Goal: Obtain resource: Obtain resource

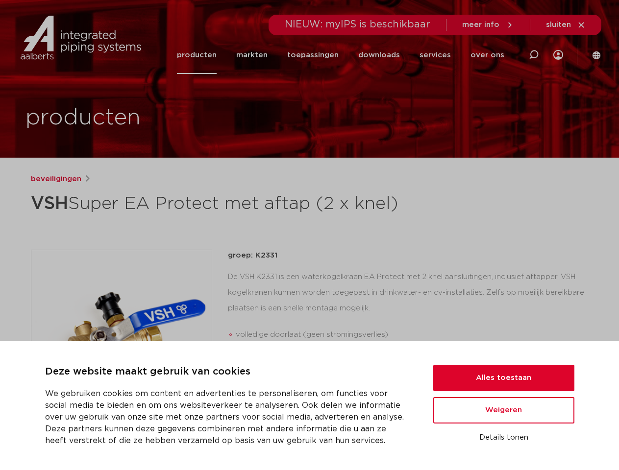
click at [309, 218] on h1 "VSH Super EA Protect met aftap (2 x knel)" at bounding box center [215, 203] width 368 height 29
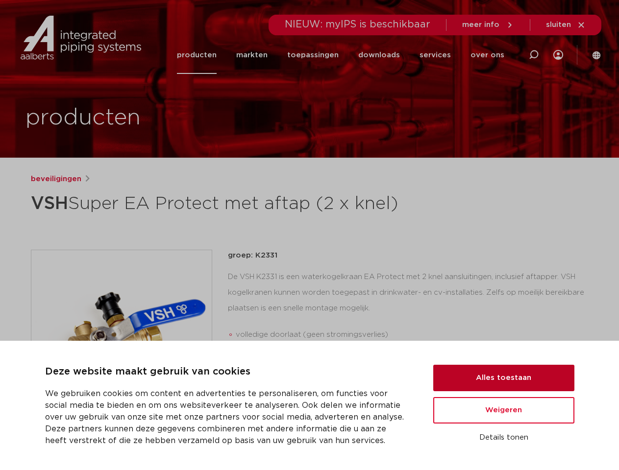
click at [503, 378] on button "Alles toestaan" at bounding box center [503, 378] width 141 height 26
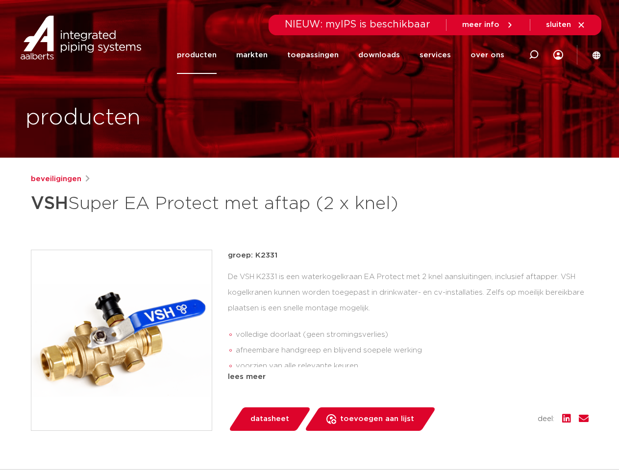
click at [503, 410] on div "groep: K2331 De VSH K2331 is een waterkogelkraan EA Protect met 2 knel aansluit…" at bounding box center [408, 340] width 360 height 181
click at [503, 431] on div "datasheet toevoegen aan lijst opslaan in my IPS verwijder uit lijst deel:" at bounding box center [412, 419] width 353 height 24
click at [345, 55] on li "toepassingen" at bounding box center [312, 55] width 71 height 38
click at [533, 55] on icon at bounding box center [533, 55] width 12 height 12
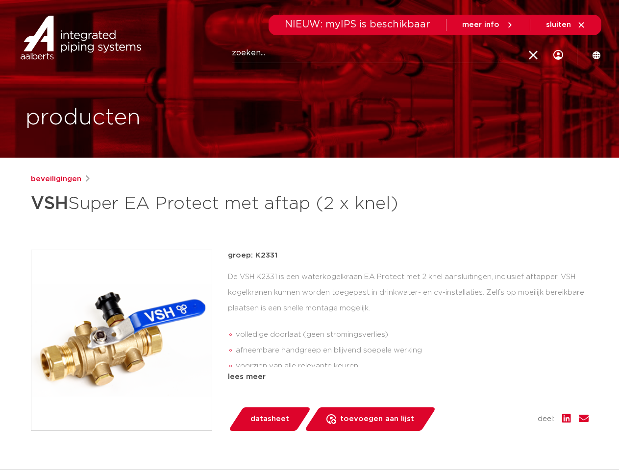
click at [566, 25] on span "sluiten" at bounding box center [558, 24] width 25 height 7
